Goal: Navigation & Orientation: Find specific page/section

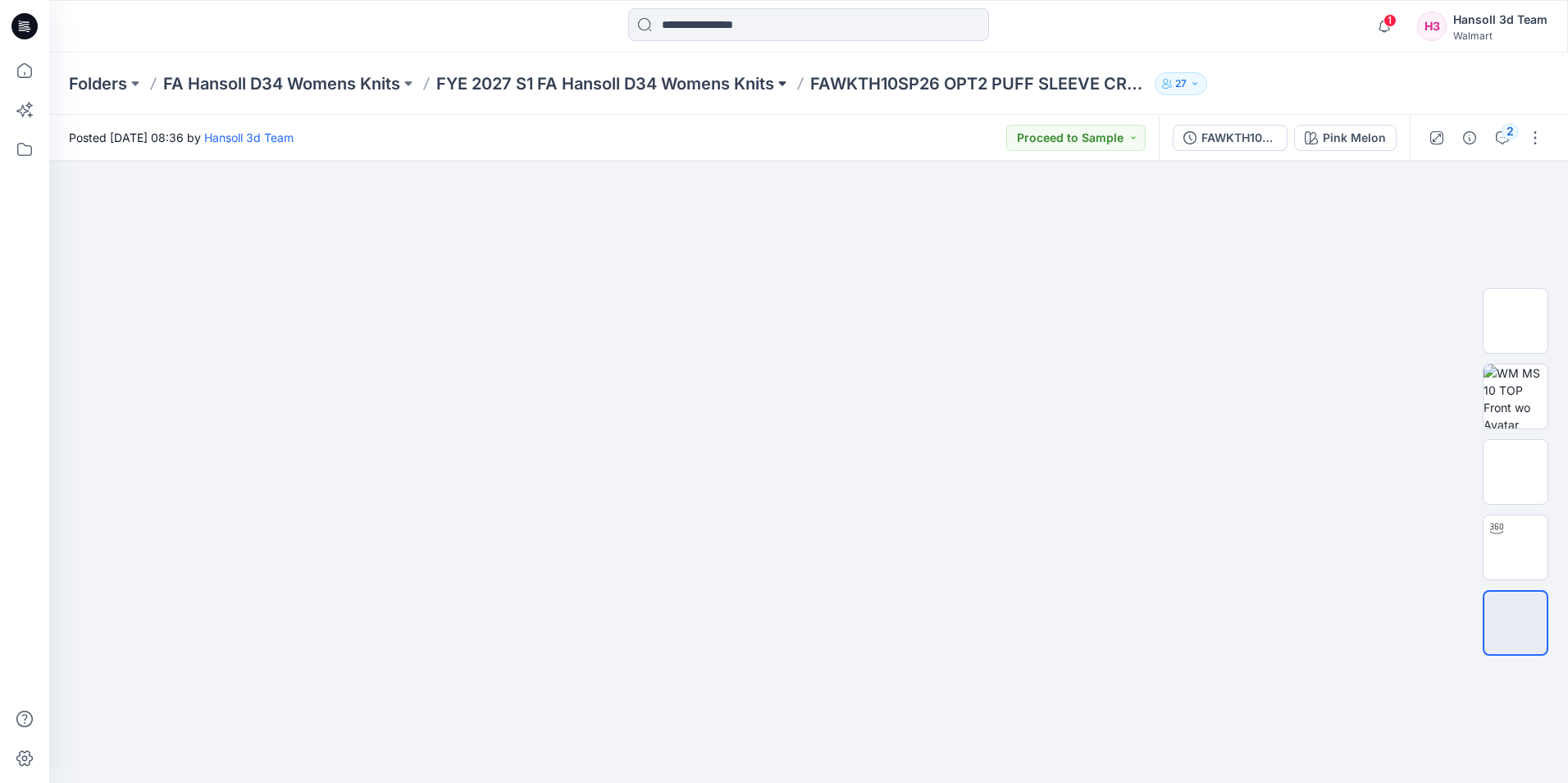
click at [786, 87] on button at bounding box center [782, 83] width 17 height 23
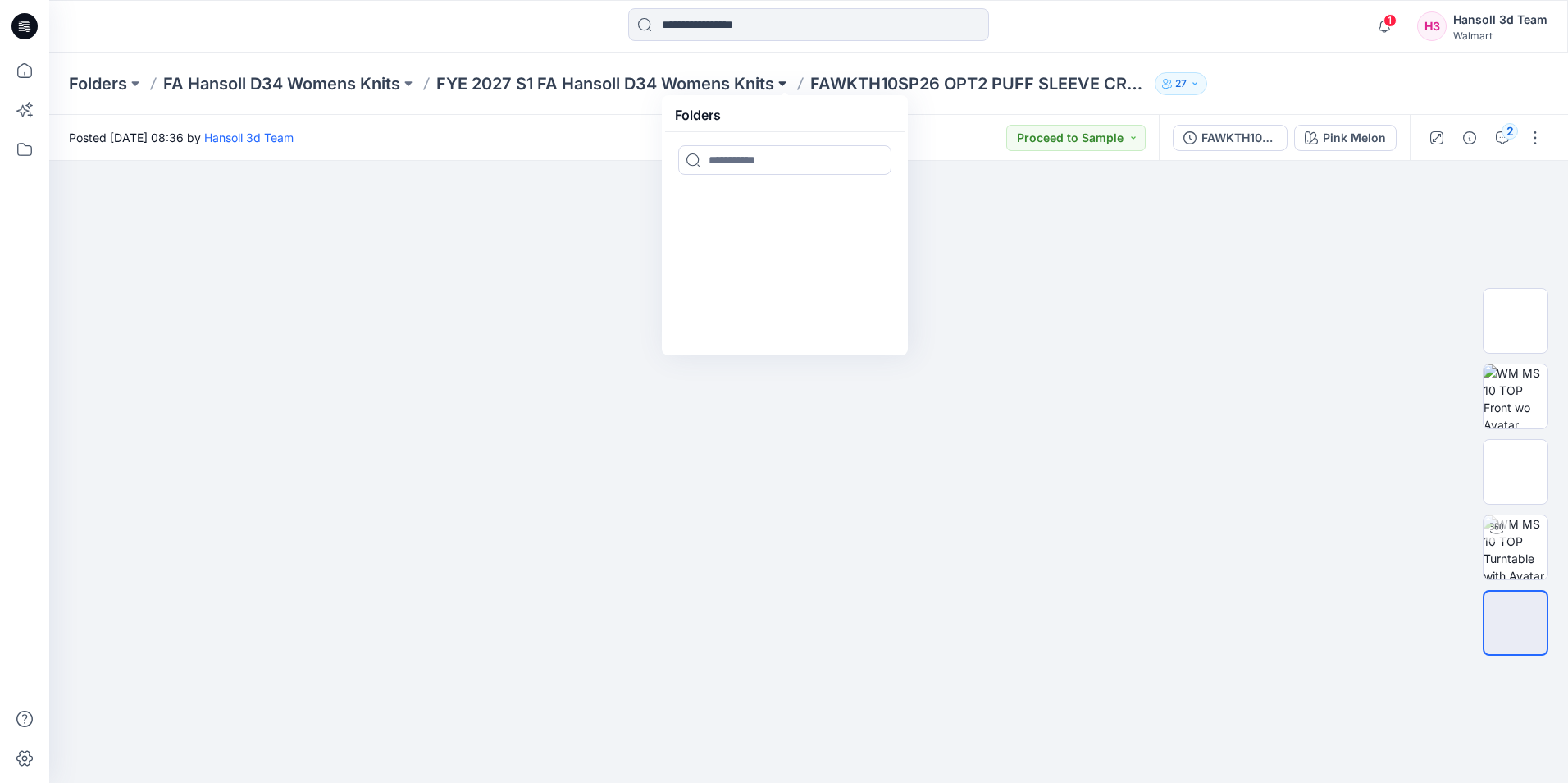
click at [786, 87] on button at bounding box center [782, 83] width 17 height 23
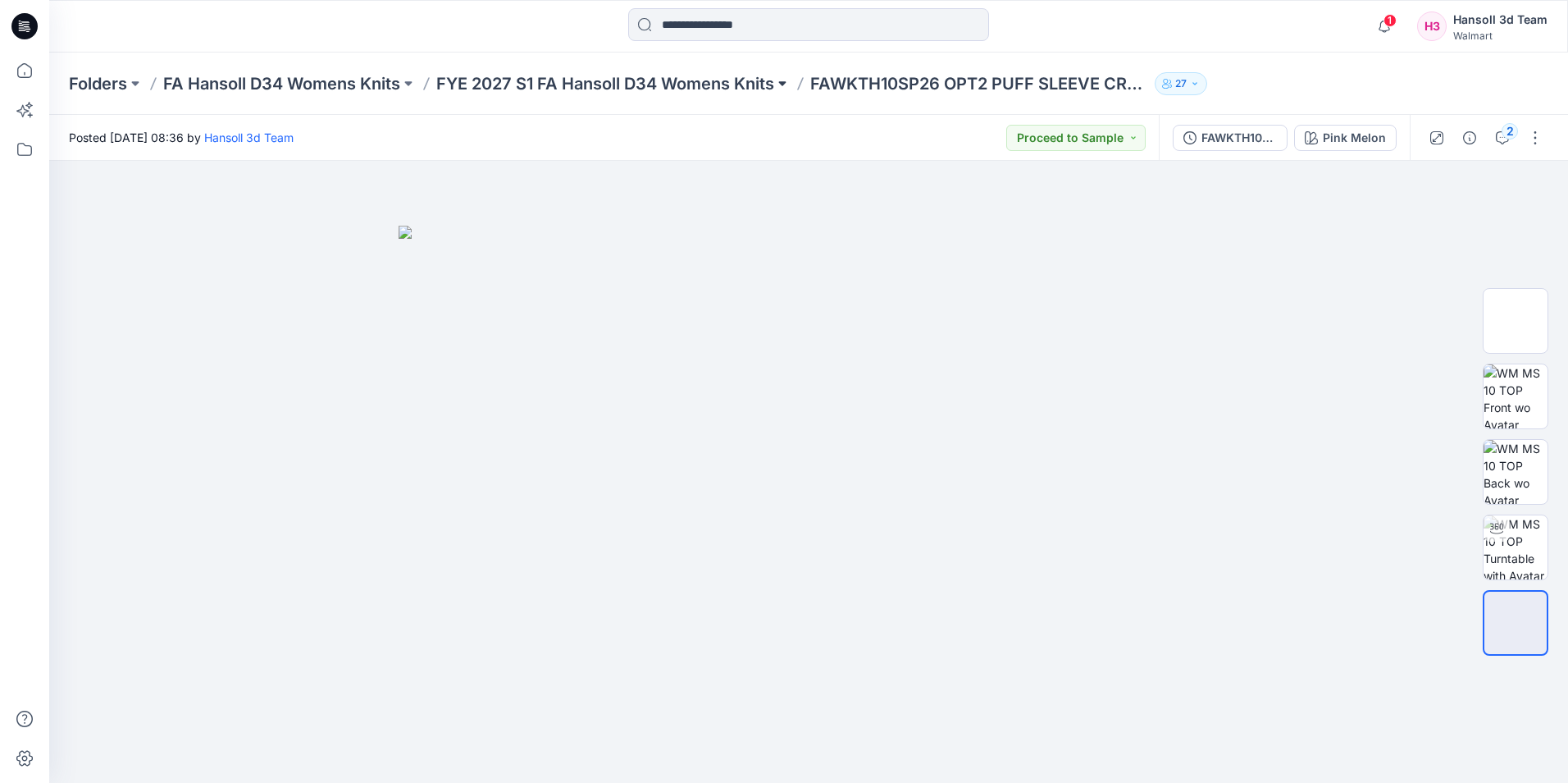
click at [785, 87] on button at bounding box center [782, 83] width 17 height 23
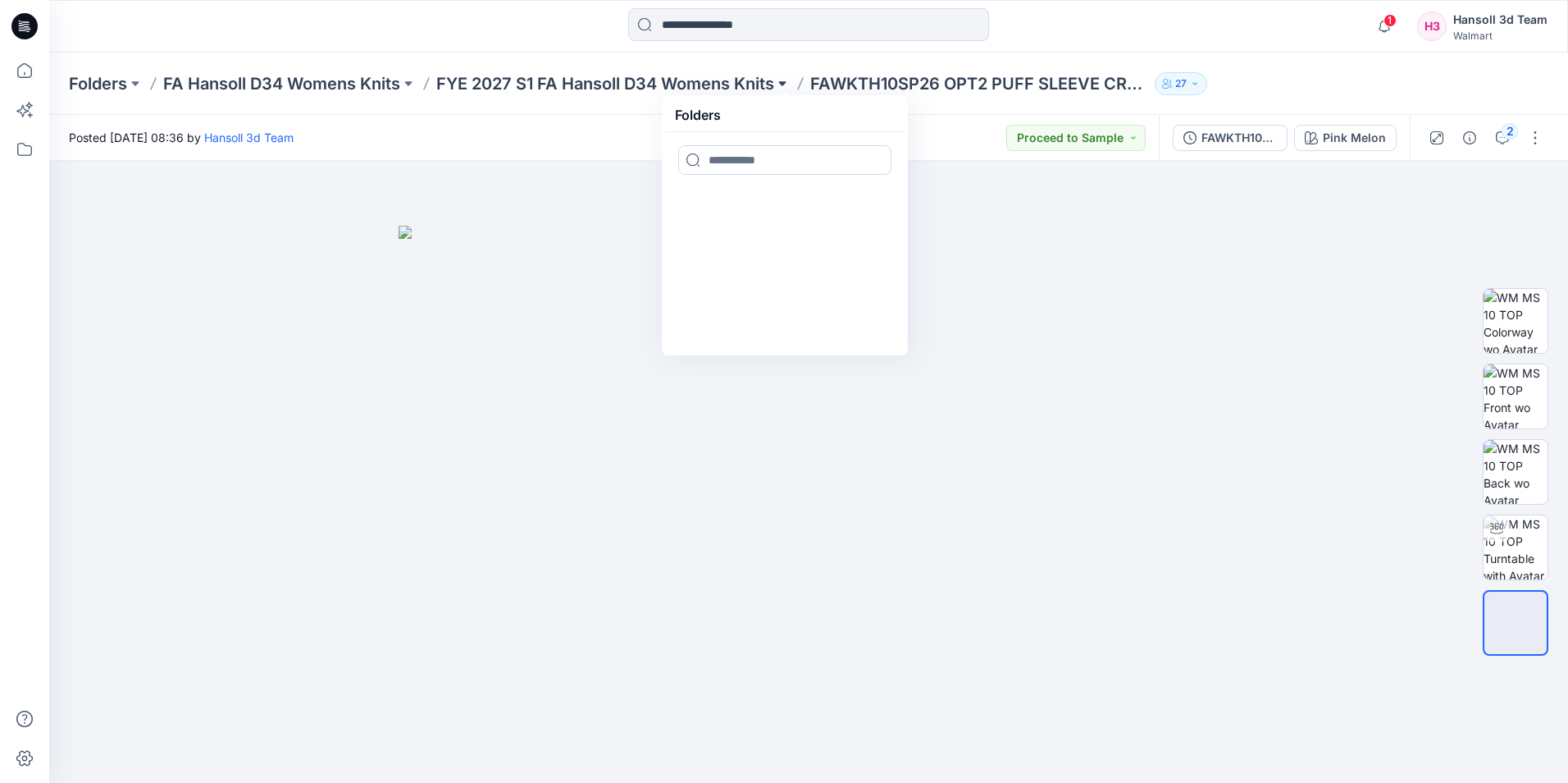
click at [785, 87] on button at bounding box center [782, 83] width 17 height 23
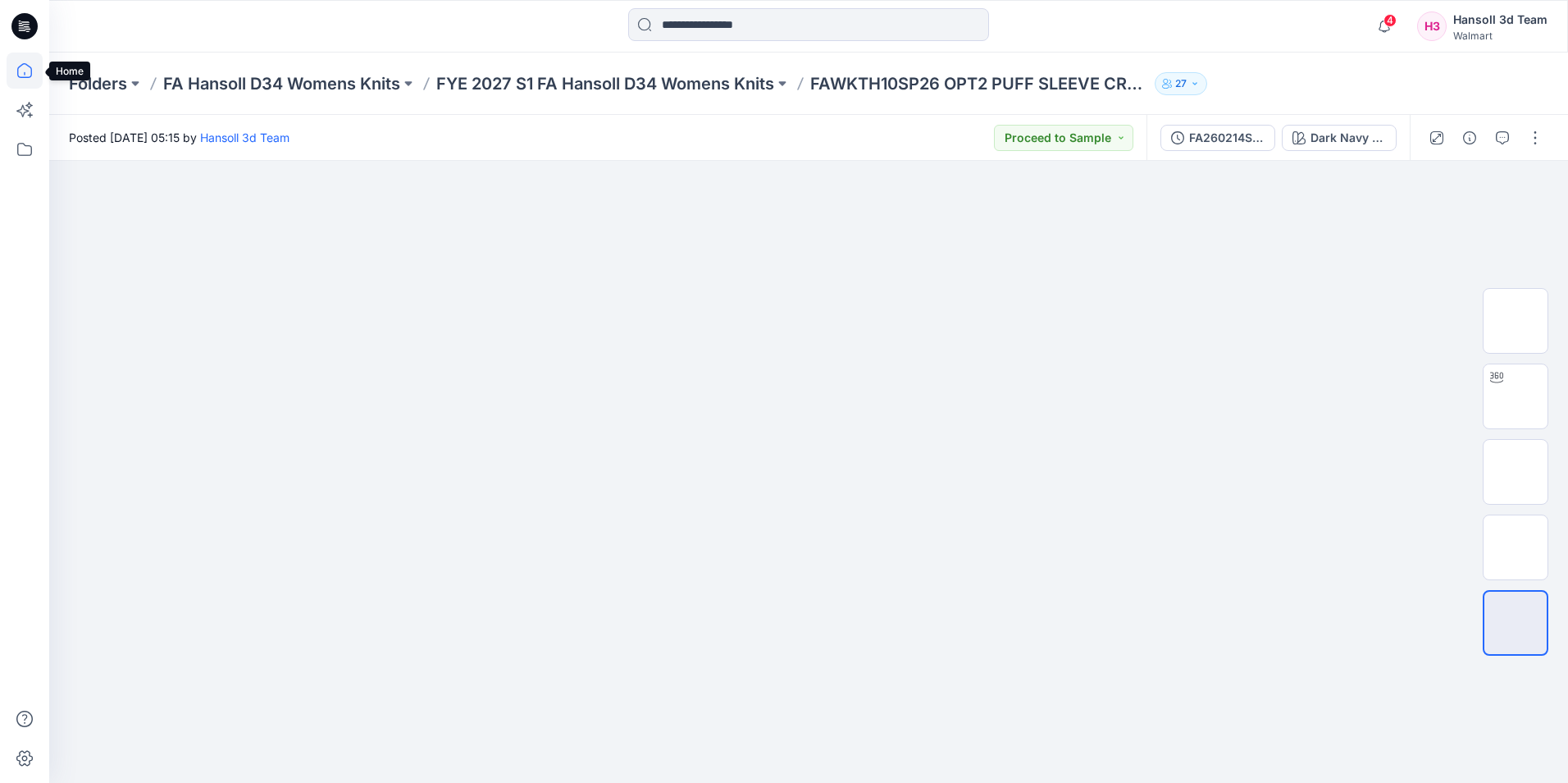
click at [30, 73] on icon at bounding box center [25, 71] width 36 height 36
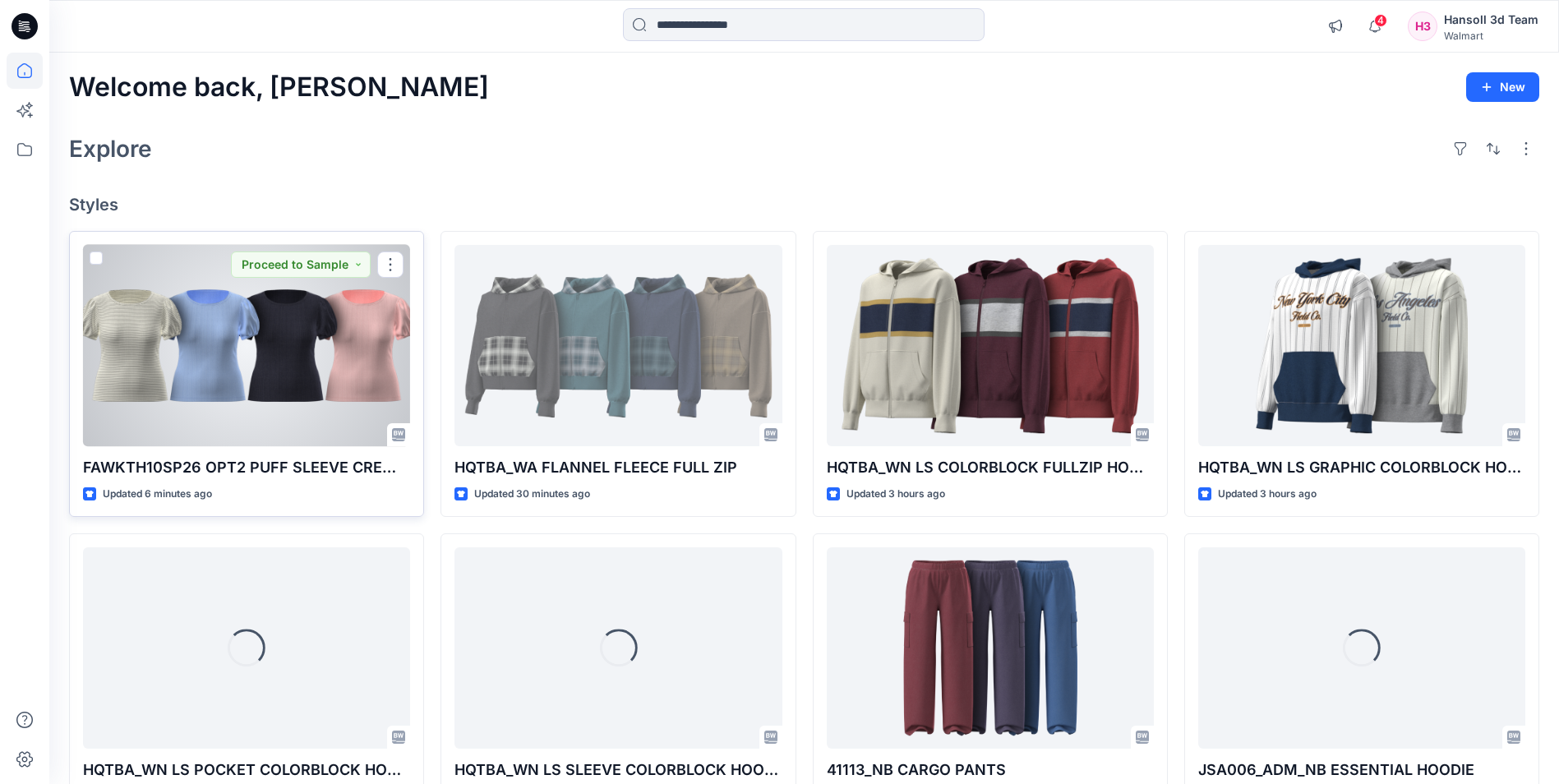
click at [289, 351] on div at bounding box center [246, 345] width 327 height 201
